Goal: Information Seeking & Learning: Learn about a topic

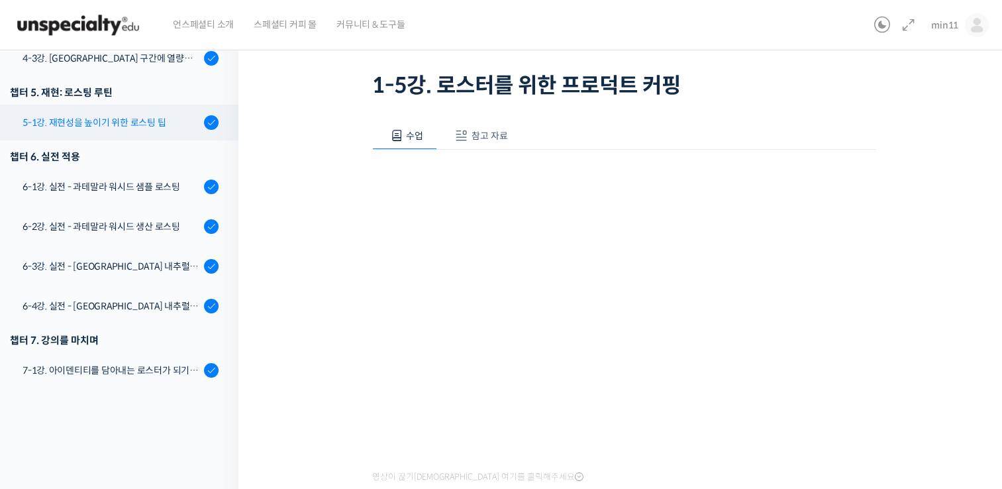
scroll to position [761, 0]
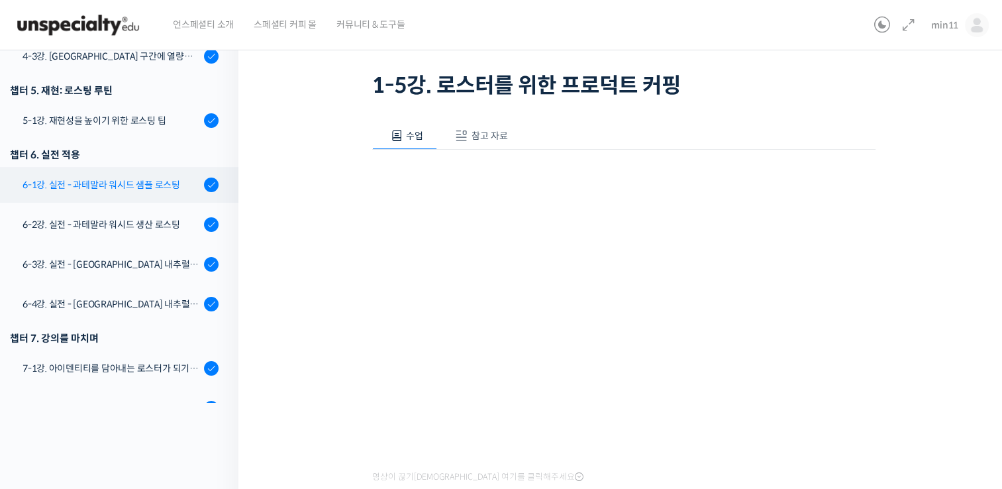
click at [140, 171] on link "6-1강. 실전 - 과테말라 워시드 샘플 로스팅" at bounding box center [115, 185] width 245 height 36
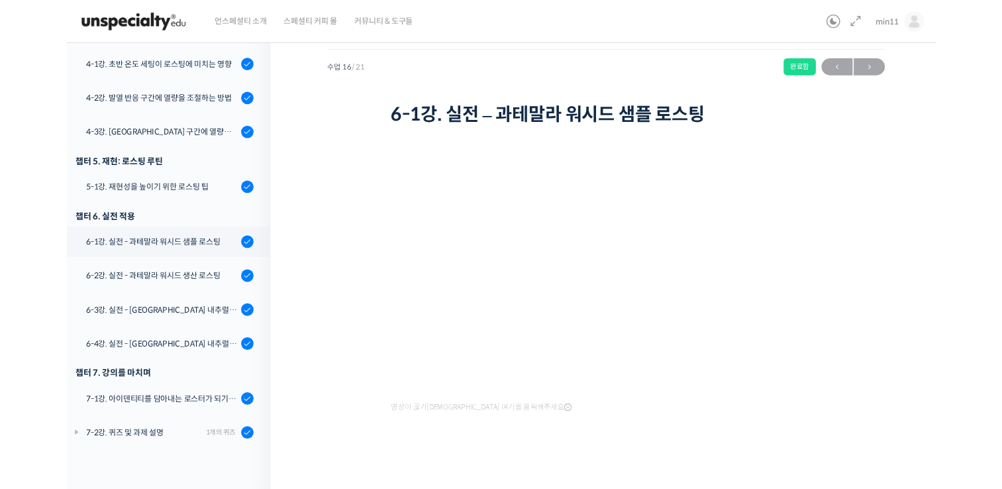
scroll to position [690, 0]
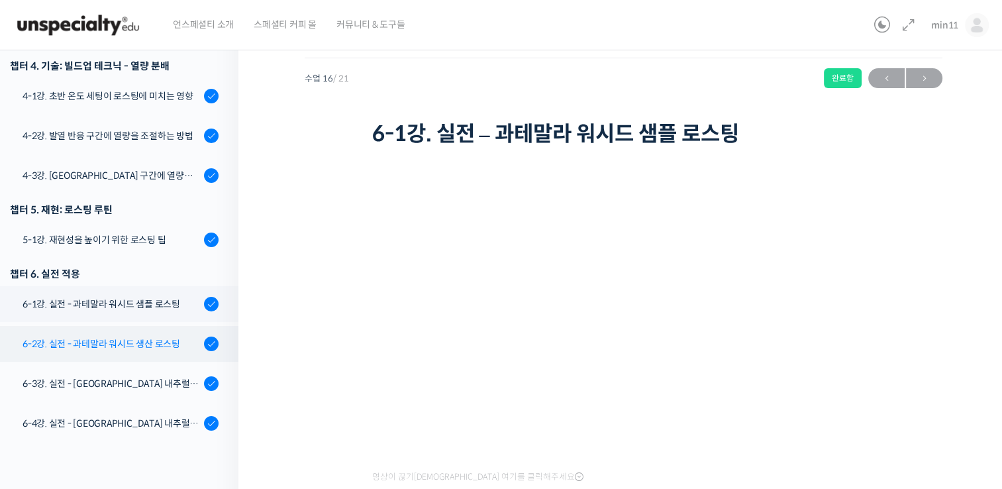
click at [140, 336] on div "6-2강. 실전 - 과테말라 워시드 생산 로스팅" at bounding box center [111, 343] width 177 height 15
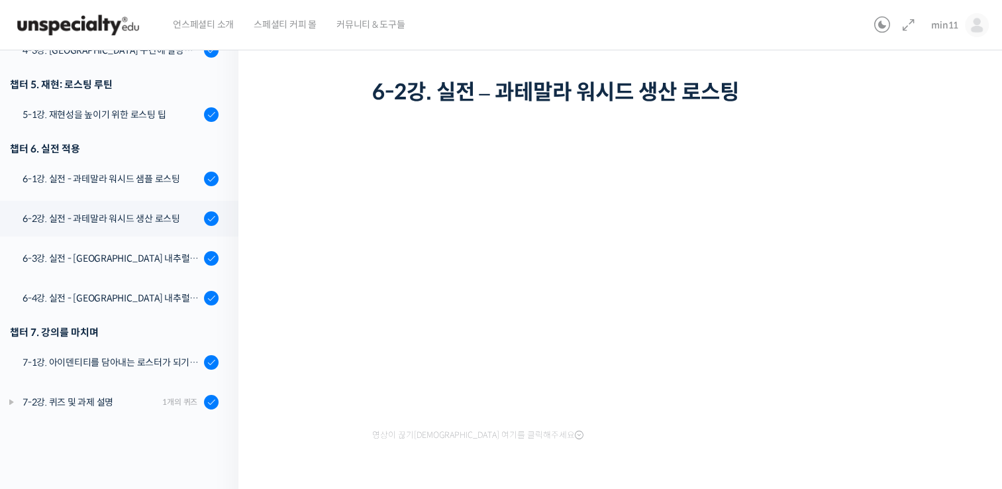
scroll to position [690, 0]
